Goal: Task Accomplishment & Management: Complete application form

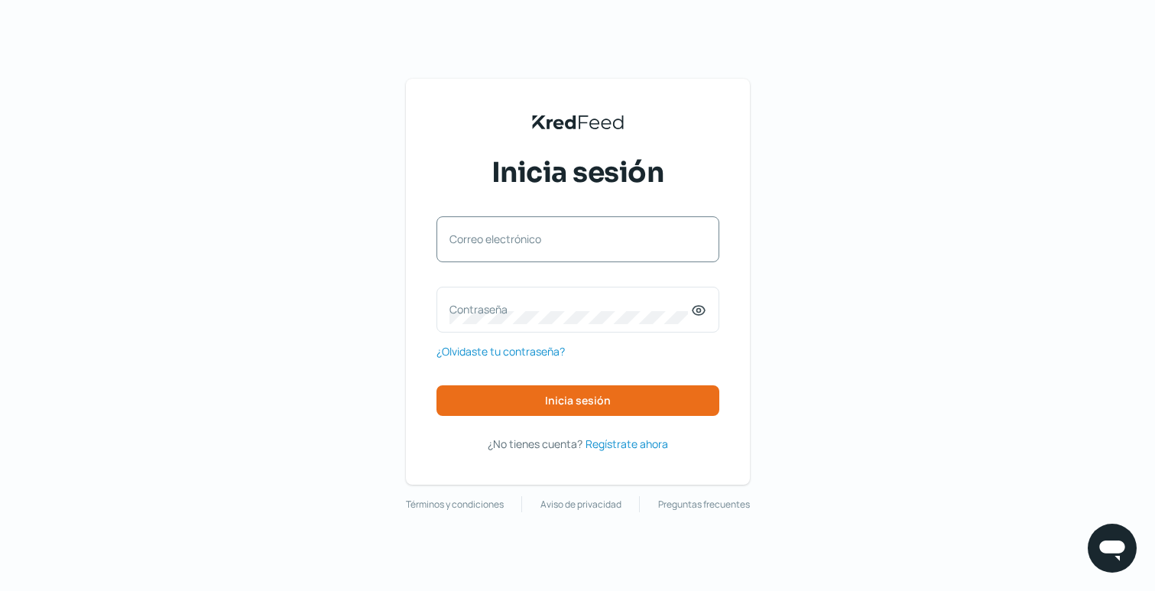
click at [514, 242] on label "Correo electrónico" at bounding box center [570, 239] width 242 height 15
click at [514, 242] on input "Correo electrónico" at bounding box center [577, 247] width 257 height 14
type input "[EMAIL_ADDRESS][DOMAIN_NAME]"
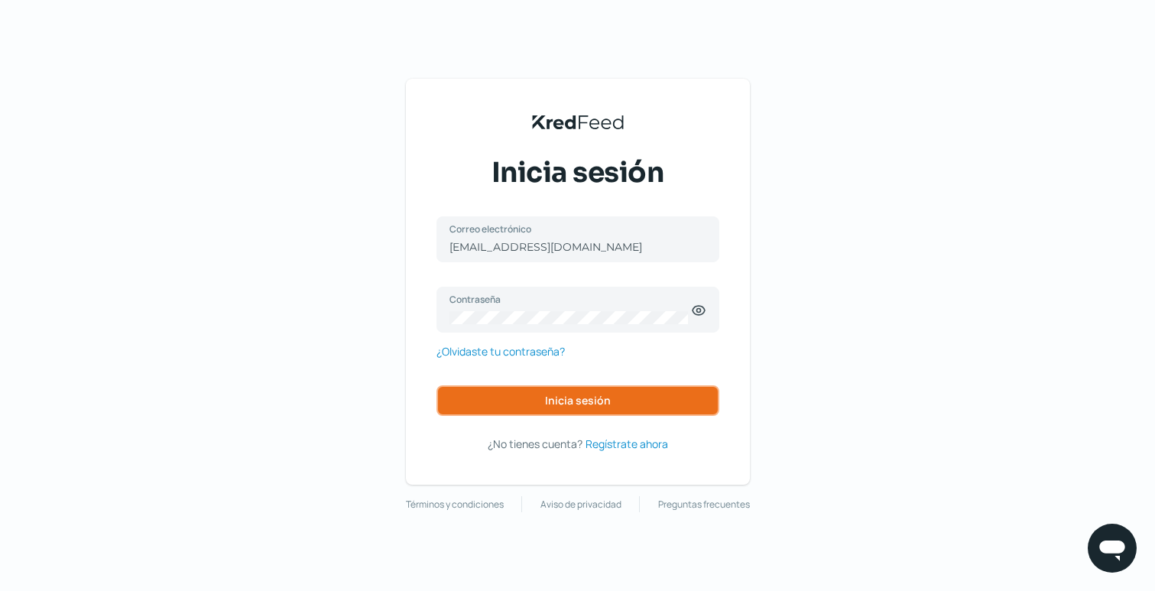
click at [522, 397] on button "Inicia sesión" at bounding box center [577, 400] width 283 height 31
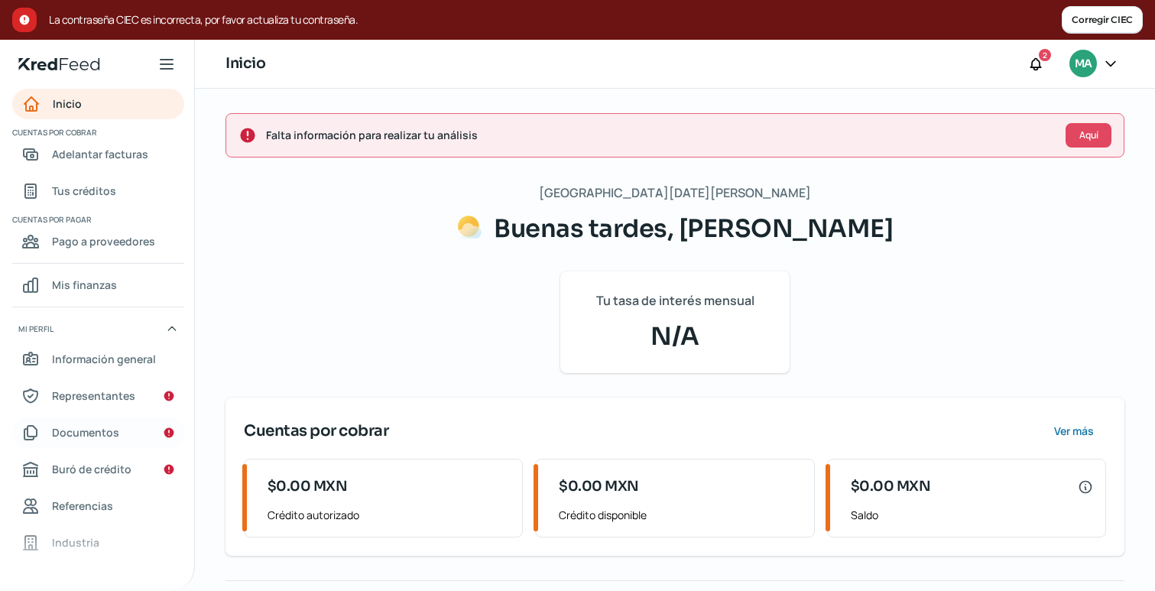
click at [80, 430] on span "Documentos" at bounding box center [85, 432] width 67 height 19
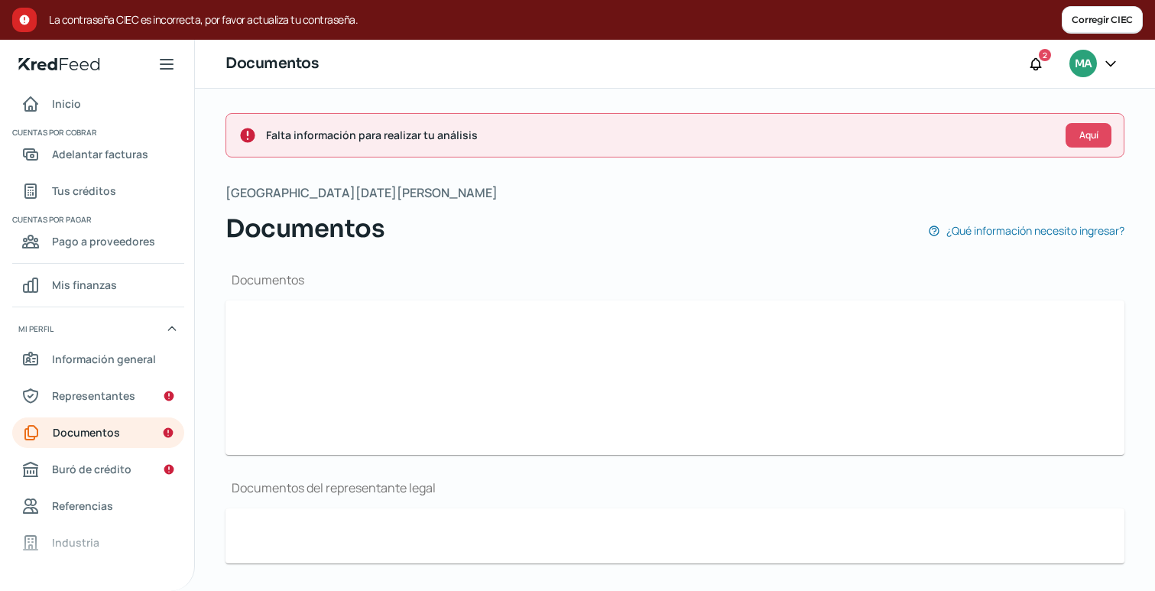
type input "47082c3b-3b8d-4c1d-913e-78a8d1afe717-fiscalIdCard.pdf"
type input "doc.png"
type input "KredFeed_Symbol_black.png"
type input "Factura.pdf"
type input "datos-usuario.pdf"
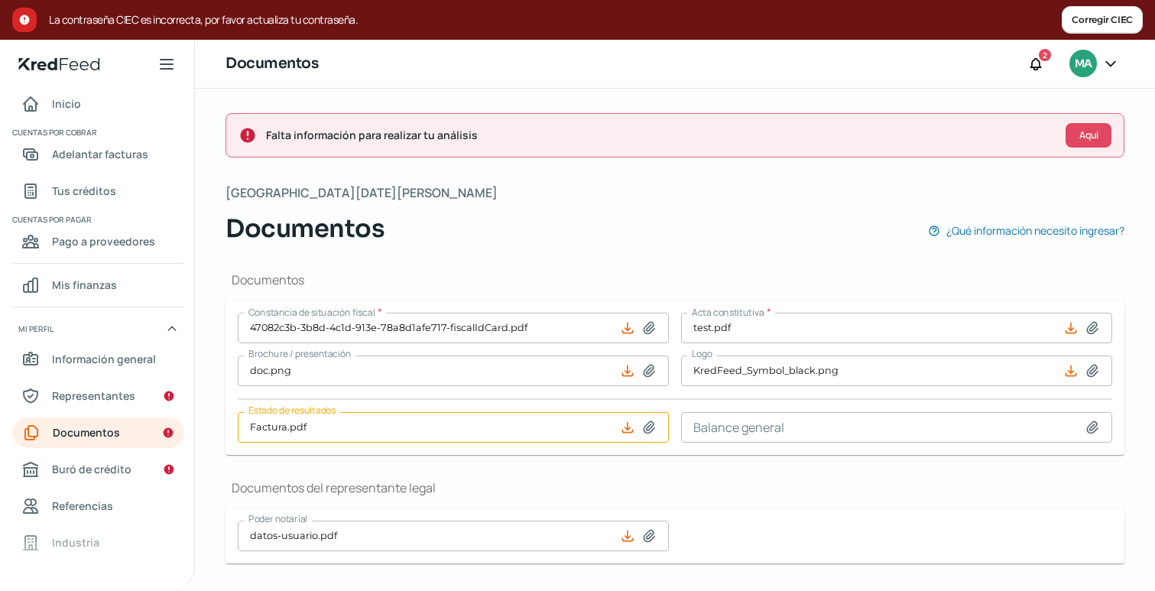
click at [222, 381] on div "Falta información para realizar tu análisis Aquí [DATE][PERSON_NAME] Documentos…" at bounding box center [675, 432] width 960 height 687
